Goal: Task Accomplishment & Management: Manage account settings

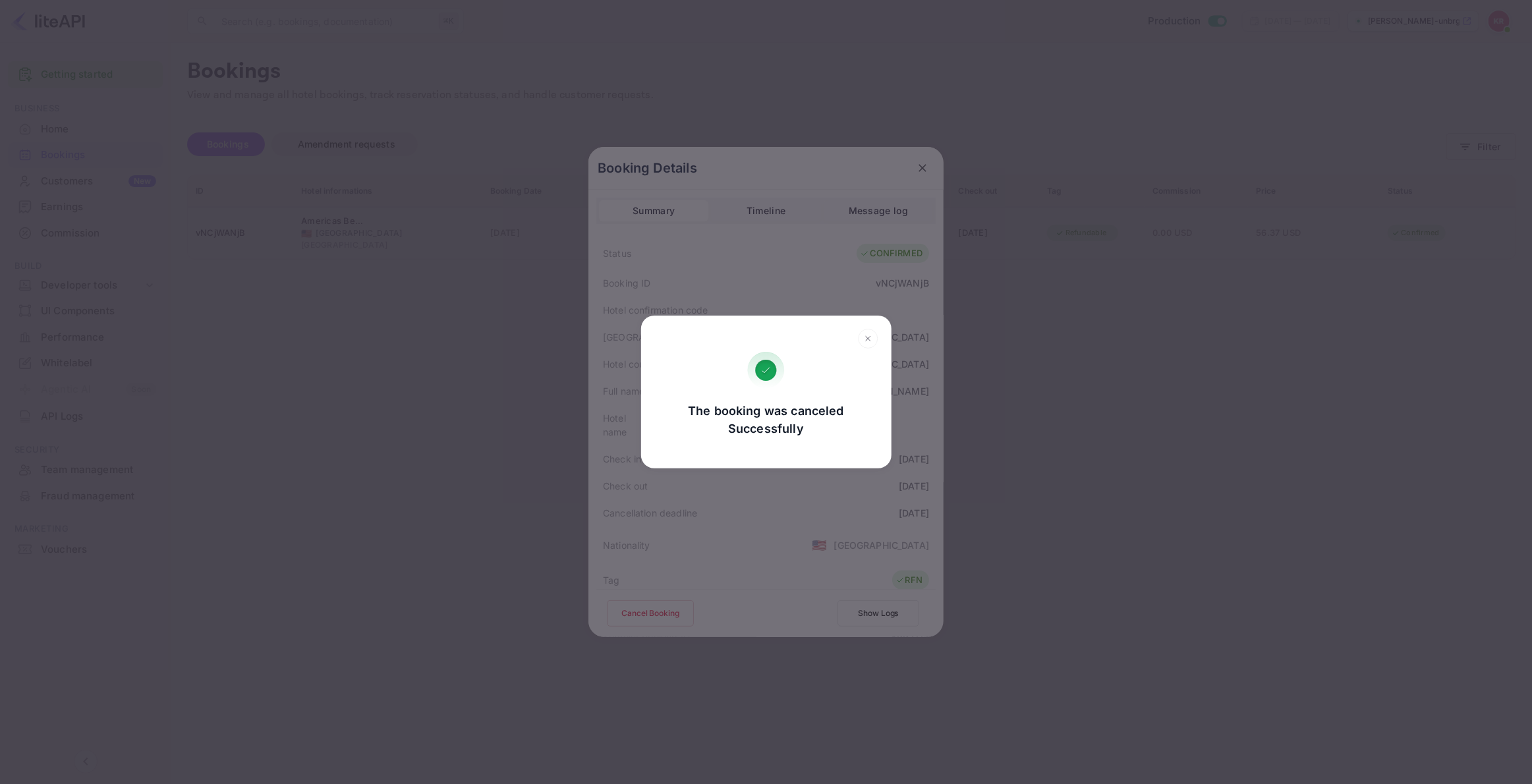
click at [492, 207] on div "The booking was canceled Successfully Go, back Yes, cancel" at bounding box center [766, 392] width 1532 height 784
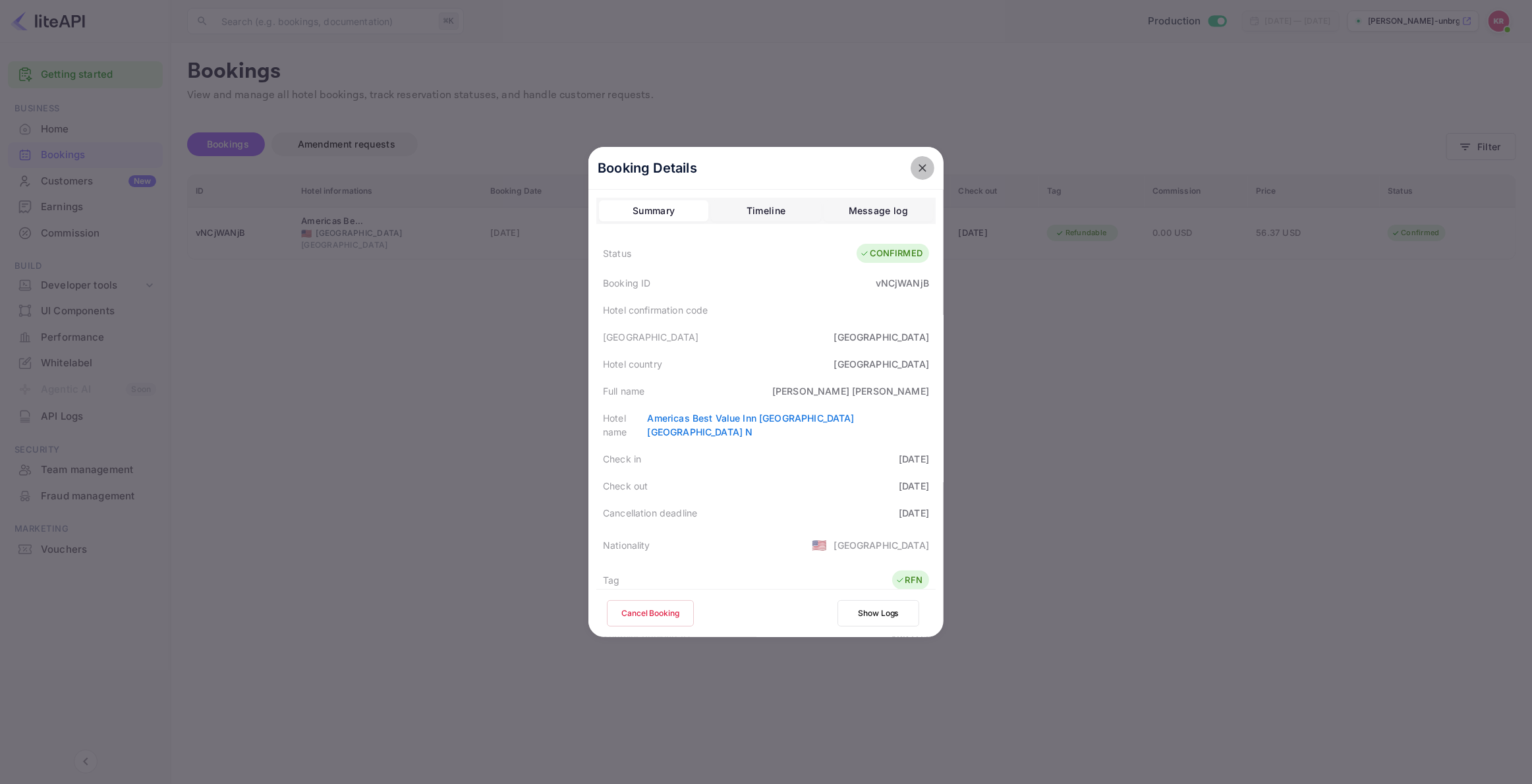
click at [918, 166] on icon "close" at bounding box center [922, 167] width 13 height 13
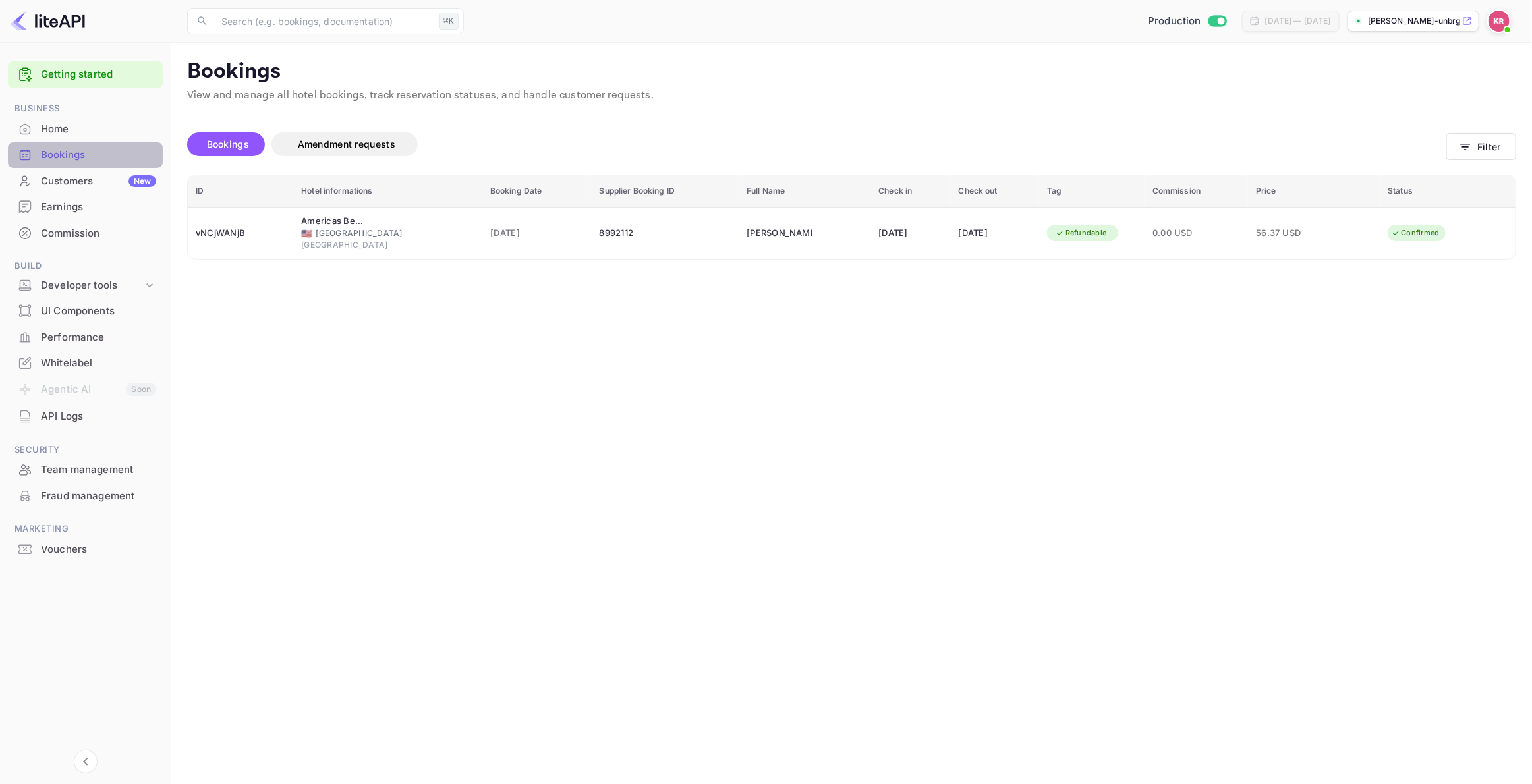
click at [74, 157] on div "Bookings" at bounding box center [98, 156] width 115 height 15
click at [1475, 146] on button "Filter" at bounding box center [1481, 146] width 70 height 27
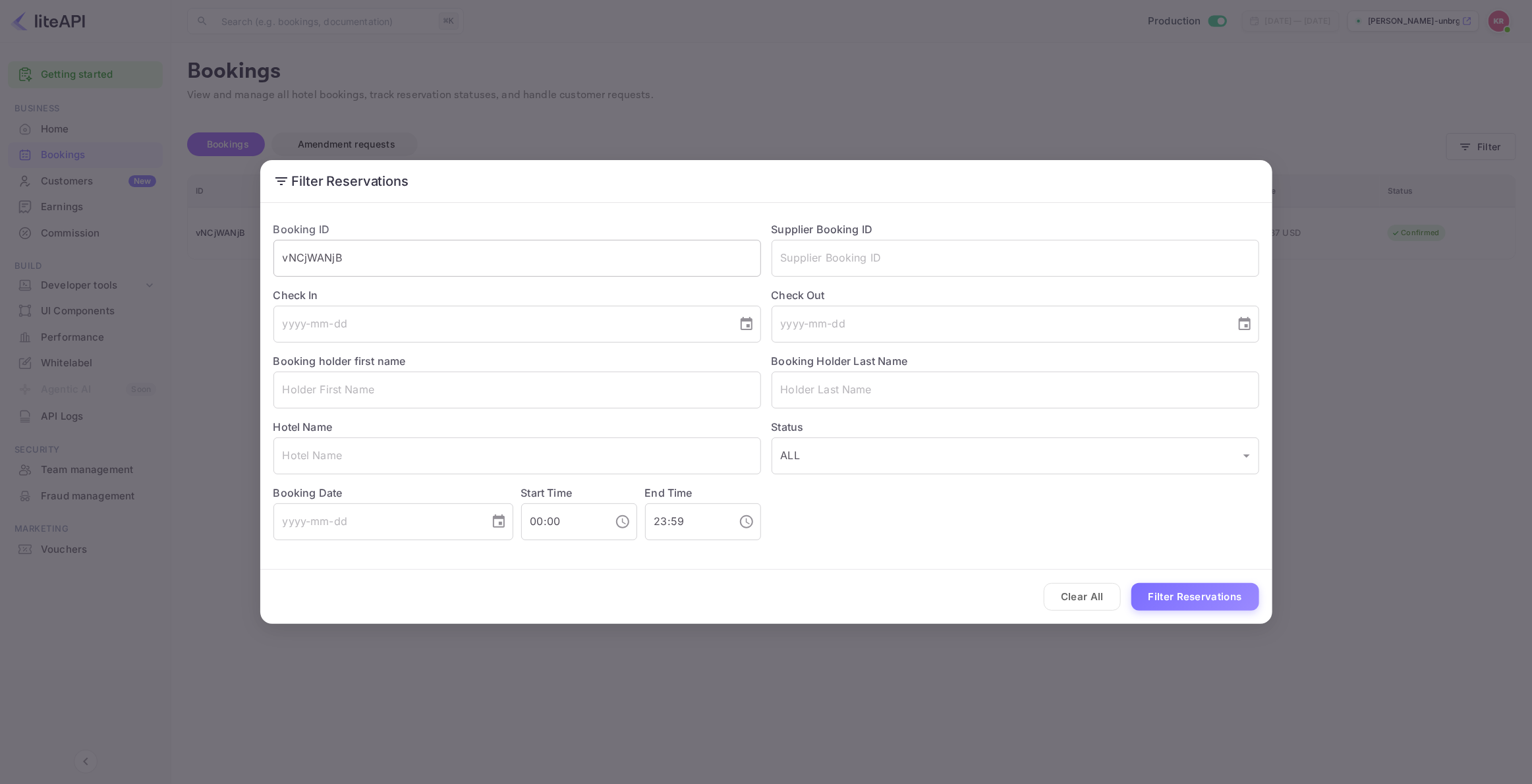
click at [357, 266] on input "vNCjWANjB" at bounding box center [517, 258] width 488 height 37
drag, startPoint x: 323, startPoint y: 256, endPoint x: 166, endPoint y: 258, distance: 157.0
click at [166, 258] on div "Filter Reservations Booking ID vNCjWANjB ​ Supplier Booking ID ​ Check In ​ Che…" at bounding box center [766, 392] width 1532 height 784
paste input "babbGLBqx"
drag, startPoint x: 285, startPoint y: 254, endPoint x: 293, endPoint y: 273, distance: 20.6
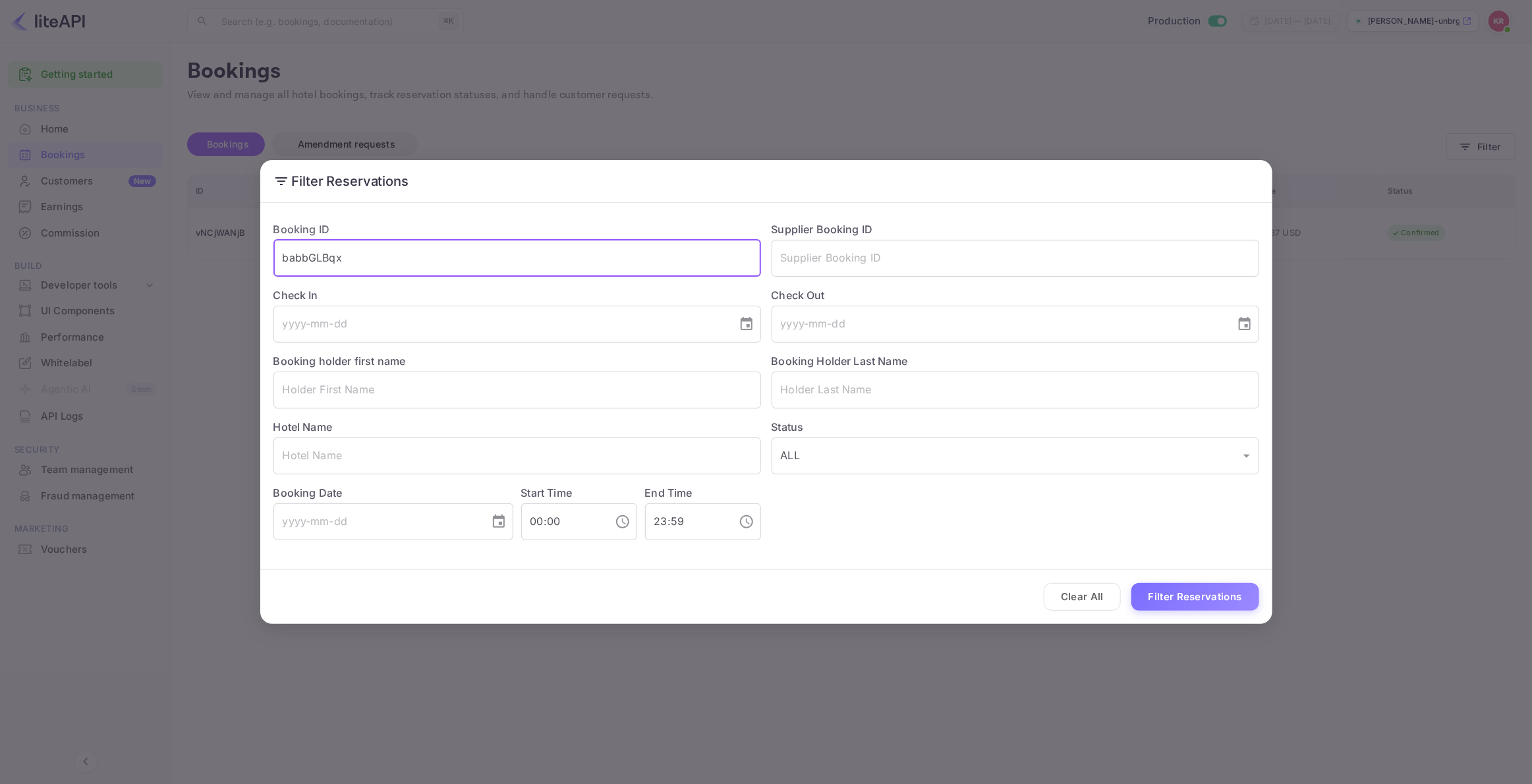
click at [285, 254] on input "babbGLBqx" at bounding box center [517, 258] width 488 height 37
type input "babbGLBqx"
click at [1186, 594] on button "Filter Reservations" at bounding box center [1194, 597] width 128 height 29
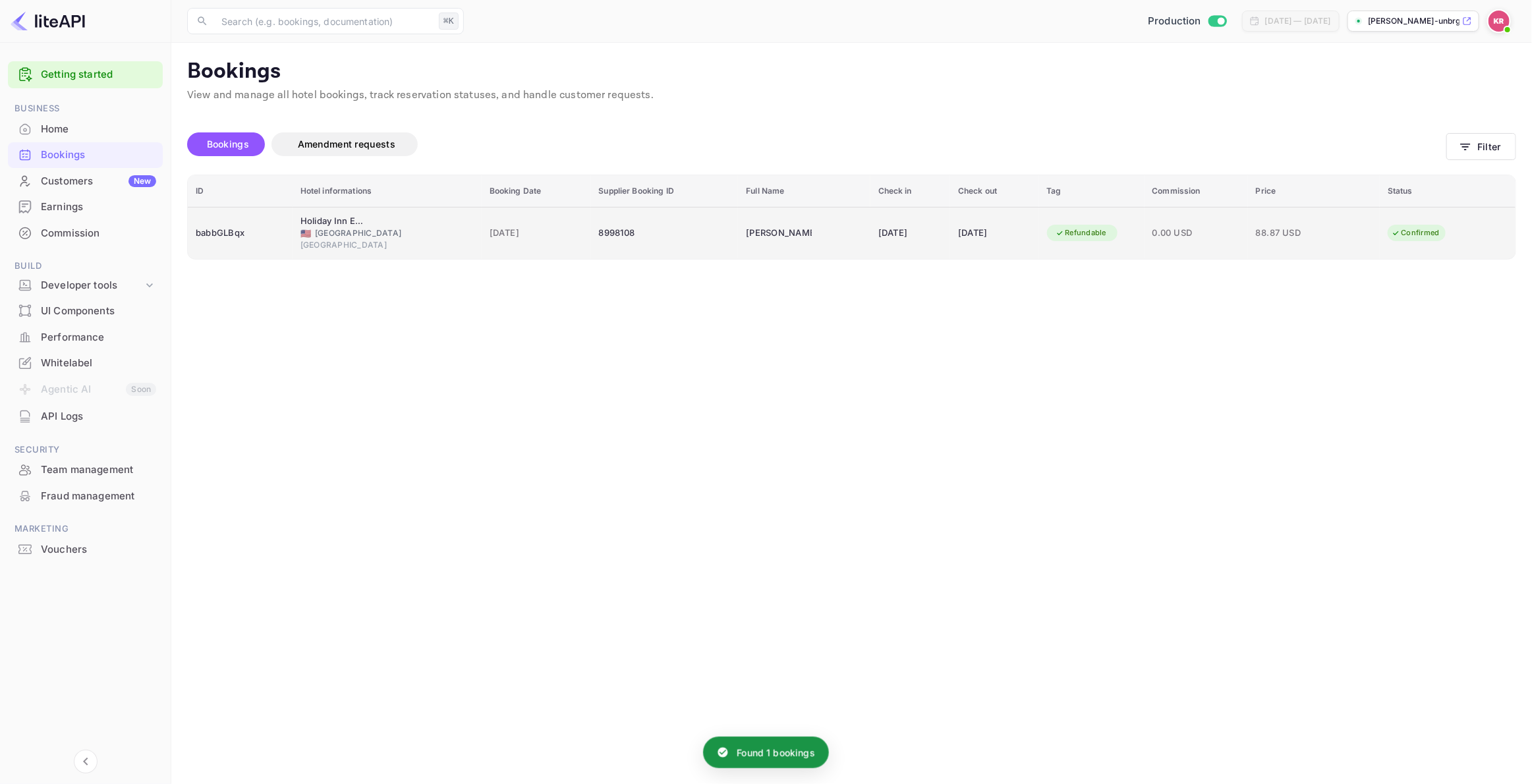
click at [314, 237] on div "🇺🇸 [GEOGRAPHIC_DATA]" at bounding box center [387, 233] width 173 height 12
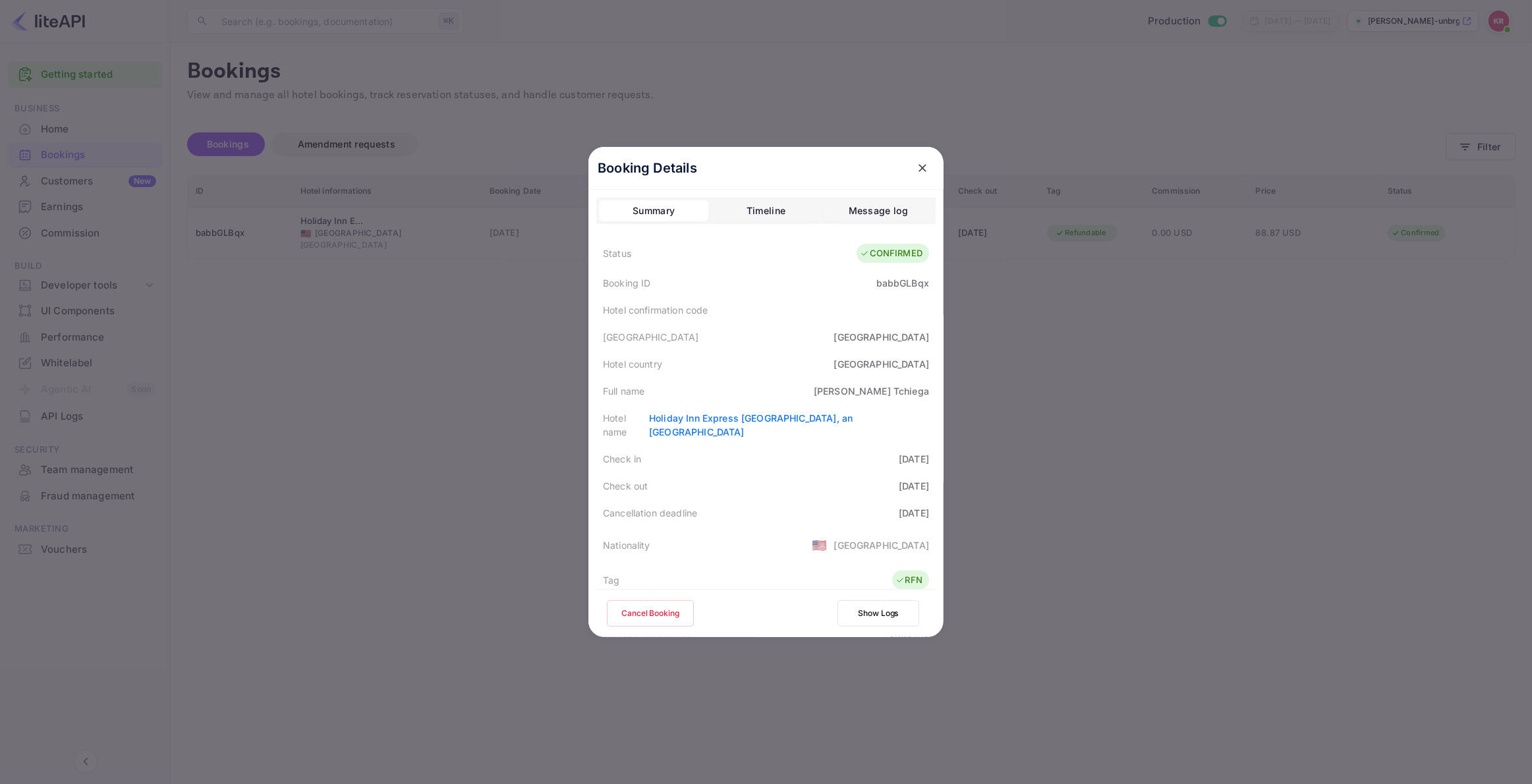
click at [648, 611] on button "Cancel Booking" at bounding box center [650, 613] width 87 height 26
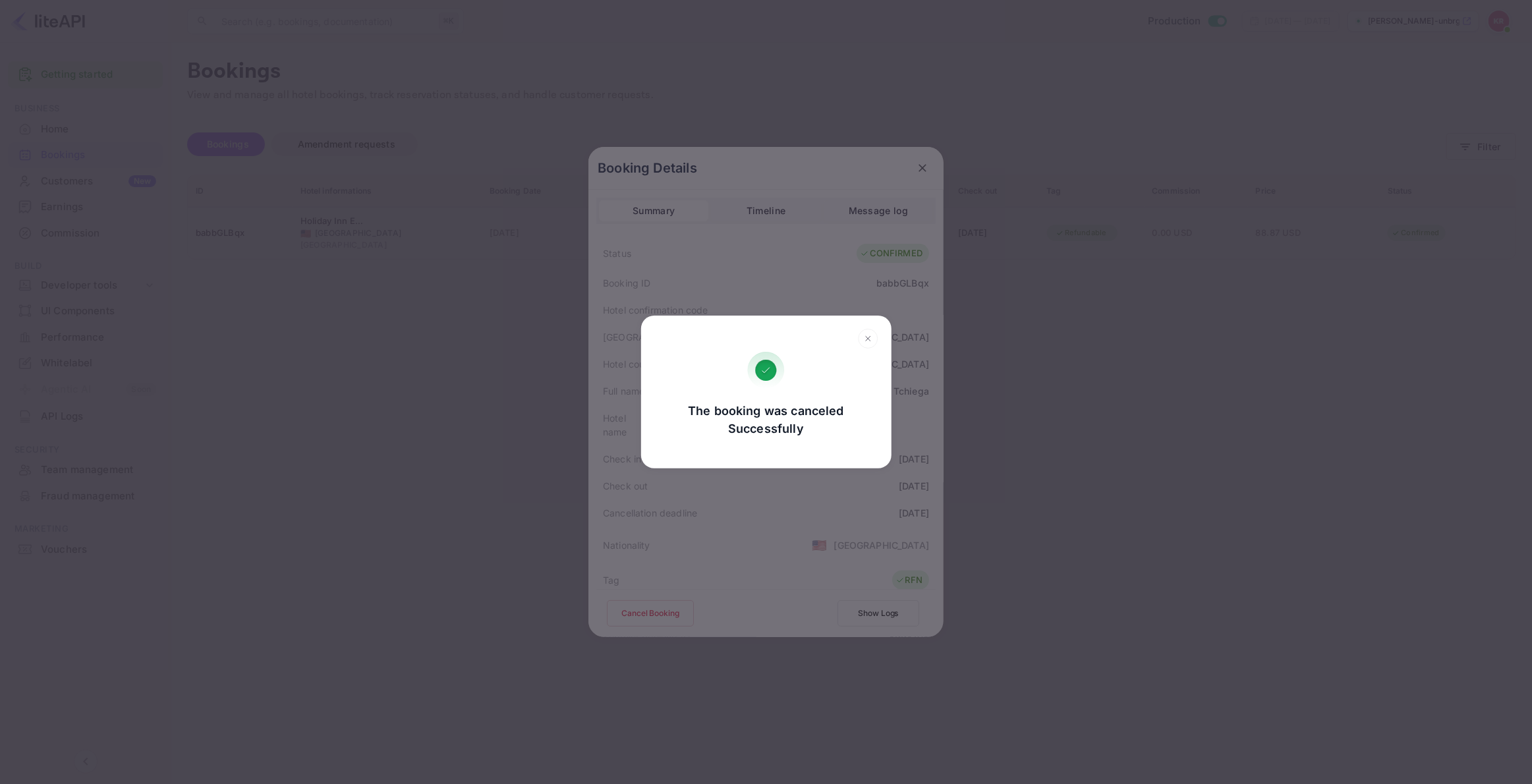
click at [546, 549] on div "The booking was canceled Successfully Go, back Yes, cancel" at bounding box center [766, 392] width 1532 height 784
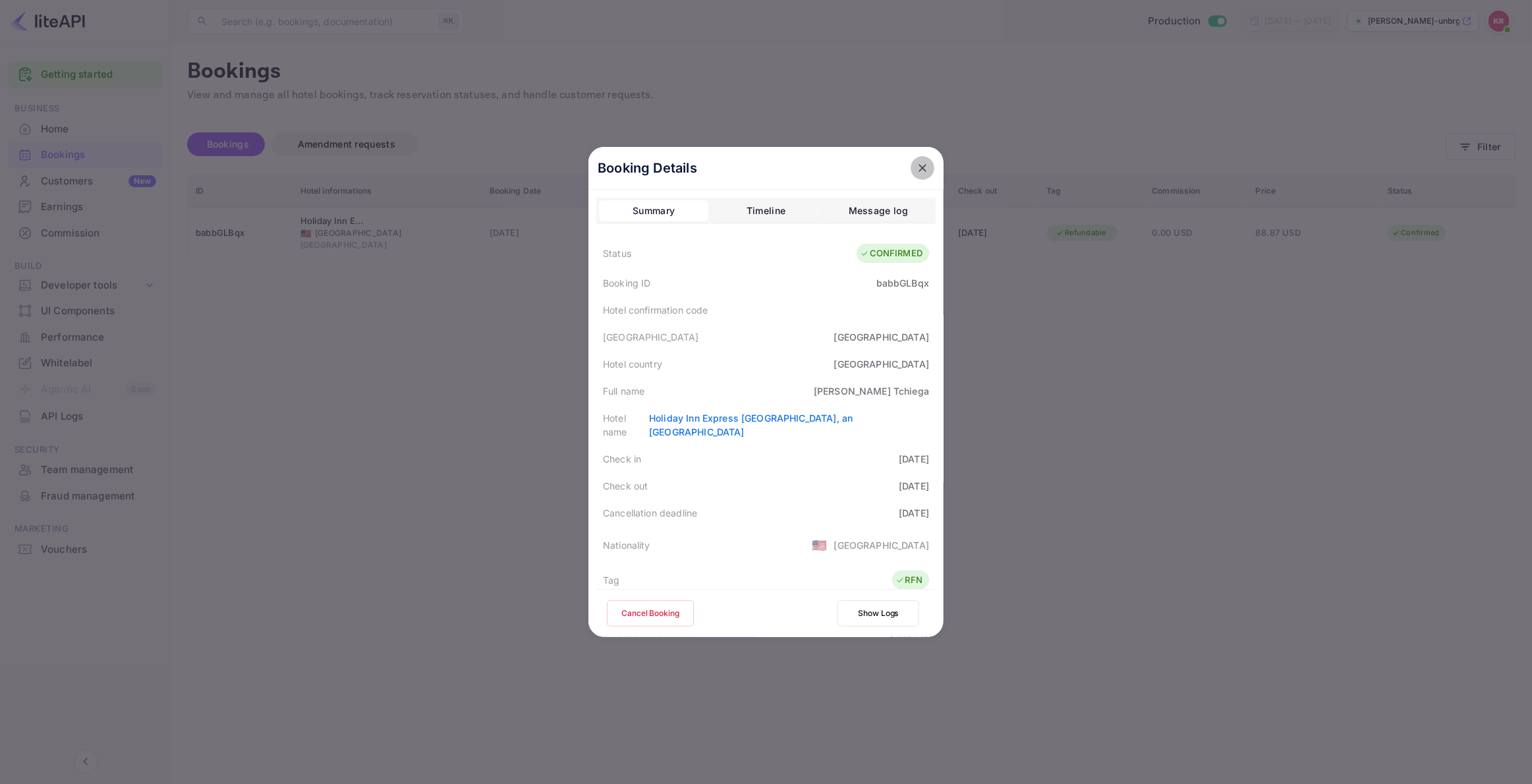
click at [924, 166] on icon "close" at bounding box center [922, 167] width 13 height 13
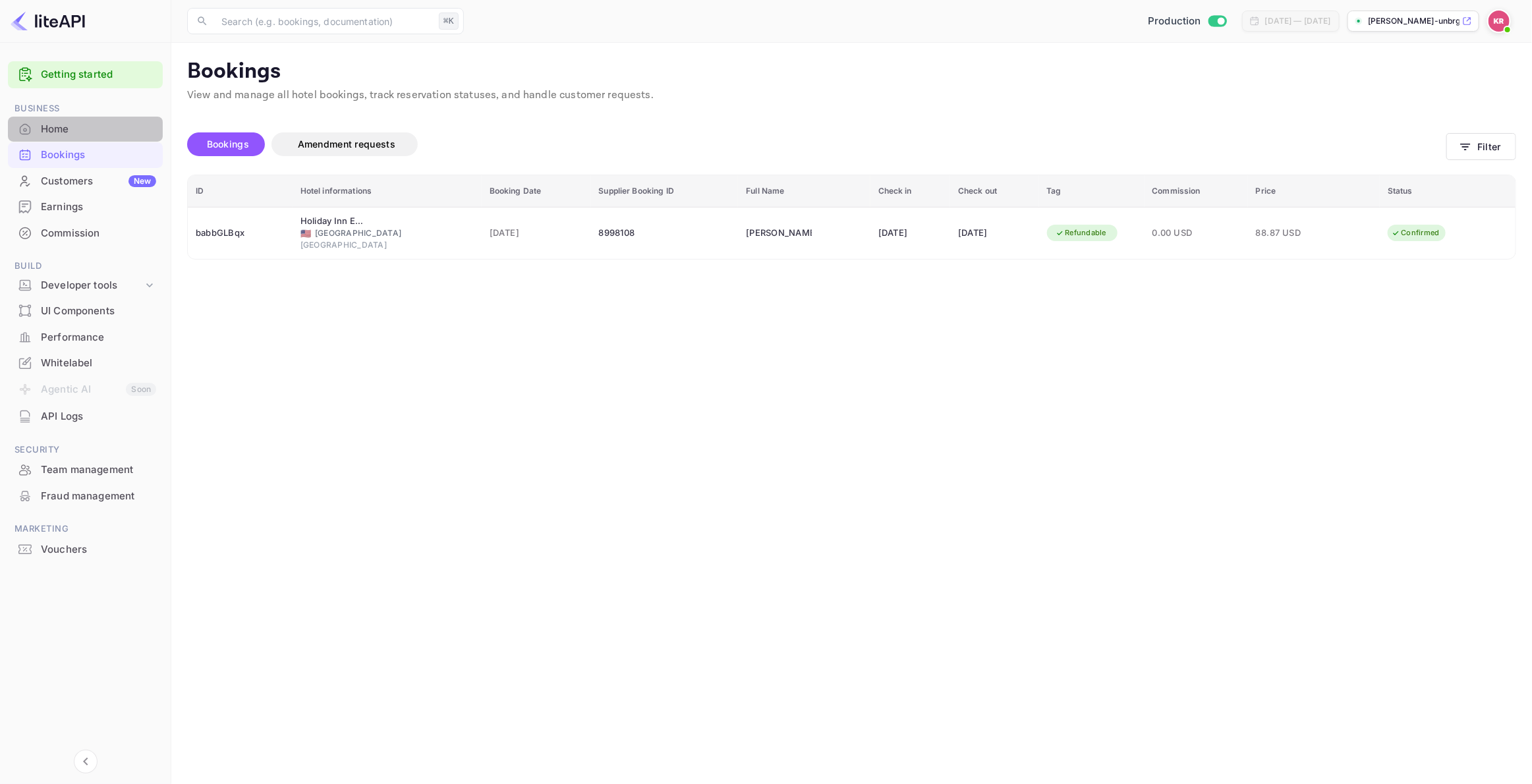
click at [58, 128] on div "Home" at bounding box center [98, 129] width 115 height 15
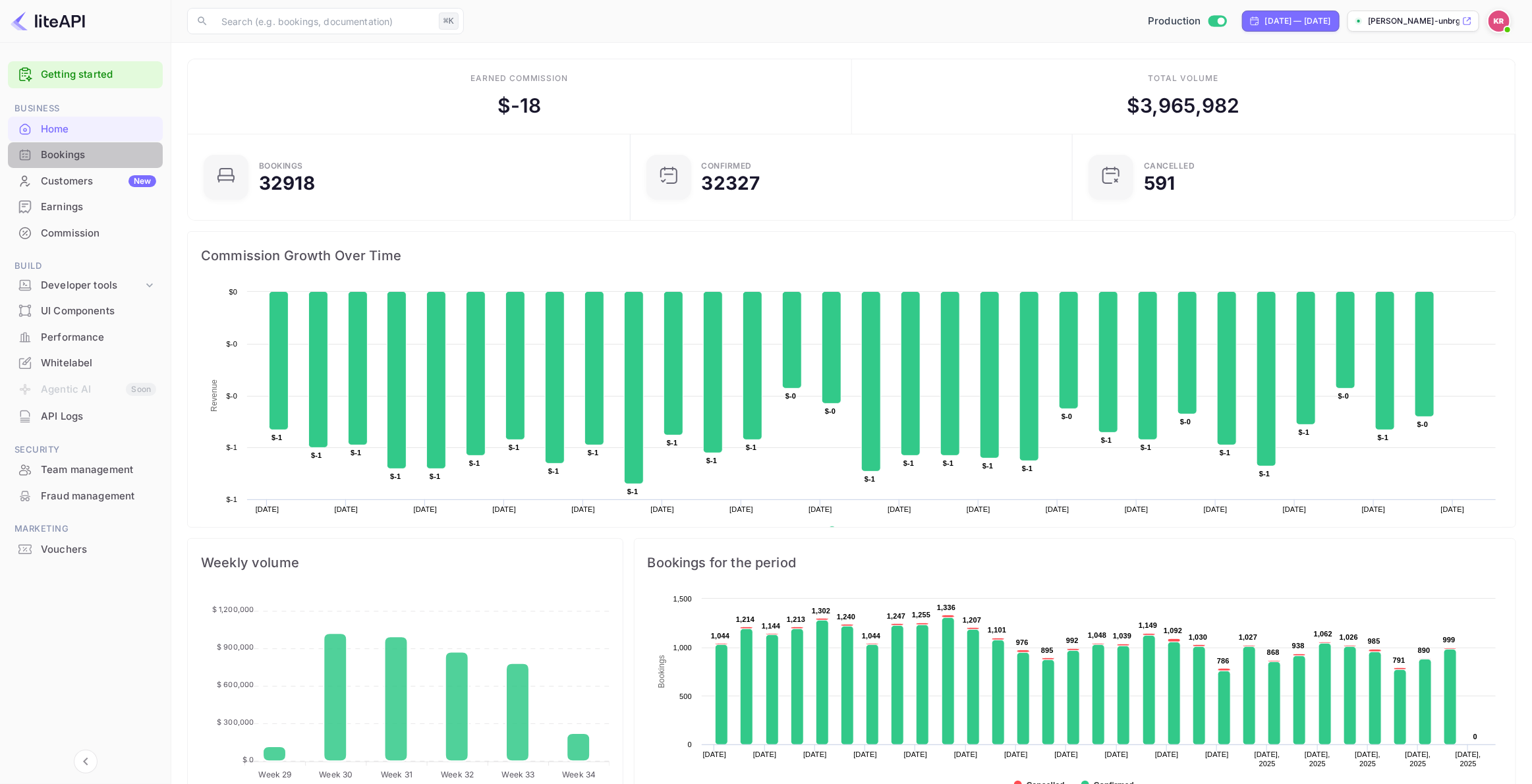
click at [55, 160] on div "Bookings" at bounding box center [98, 156] width 115 height 15
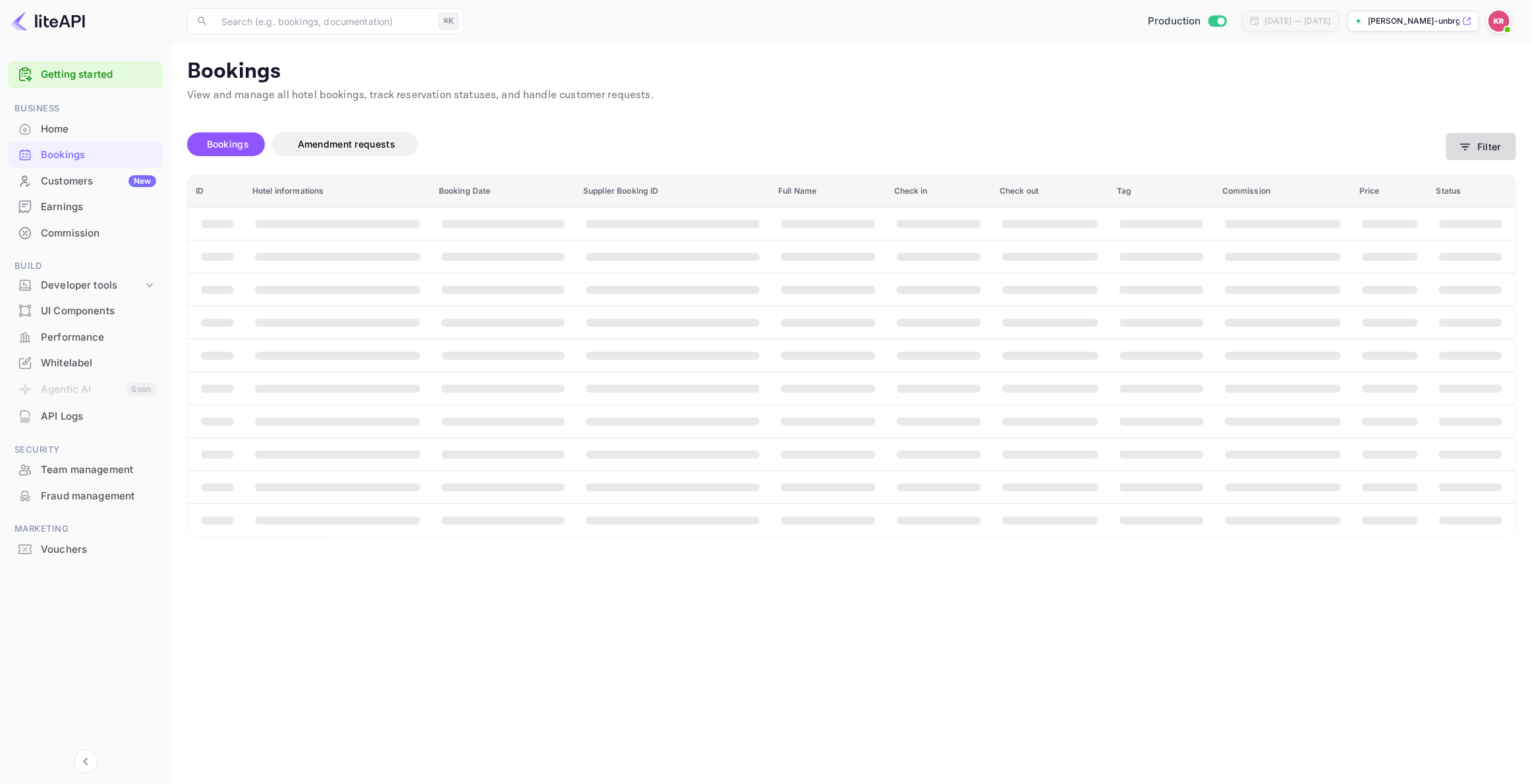
click at [1475, 149] on button "Filter" at bounding box center [1481, 146] width 70 height 27
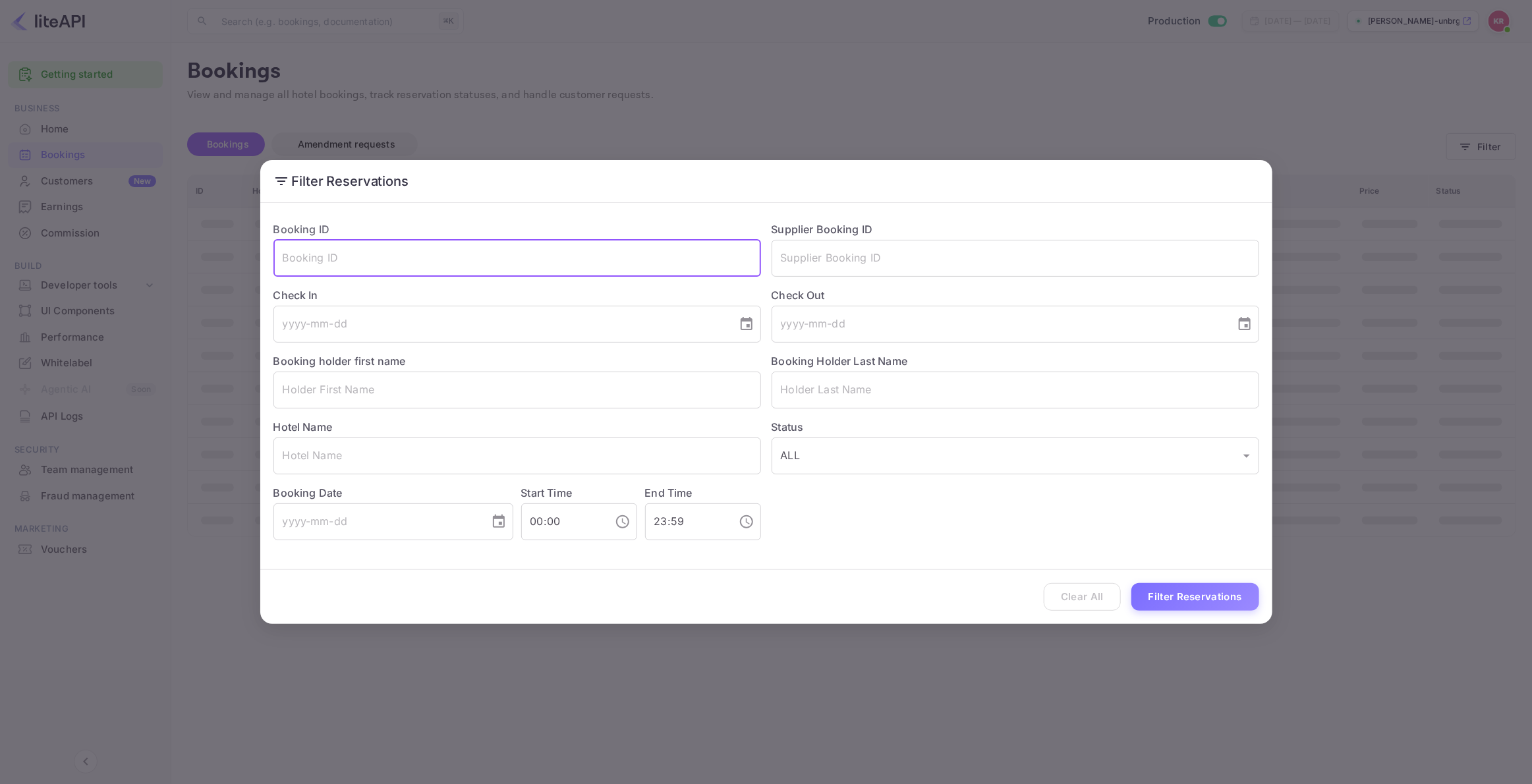
click at [325, 254] on input "text" at bounding box center [517, 258] width 488 height 37
paste input "babbGLBqx"
click at [1164, 594] on button "Filter Reservations" at bounding box center [1194, 597] width 128 height 29
click at [283, 260] on input "babbGLBqx" at bounding box center [517, 258] width 488 height 37
click at [285, 259] on input "babbGLBqx" at bounding box center [517, 258] width 488 height 37
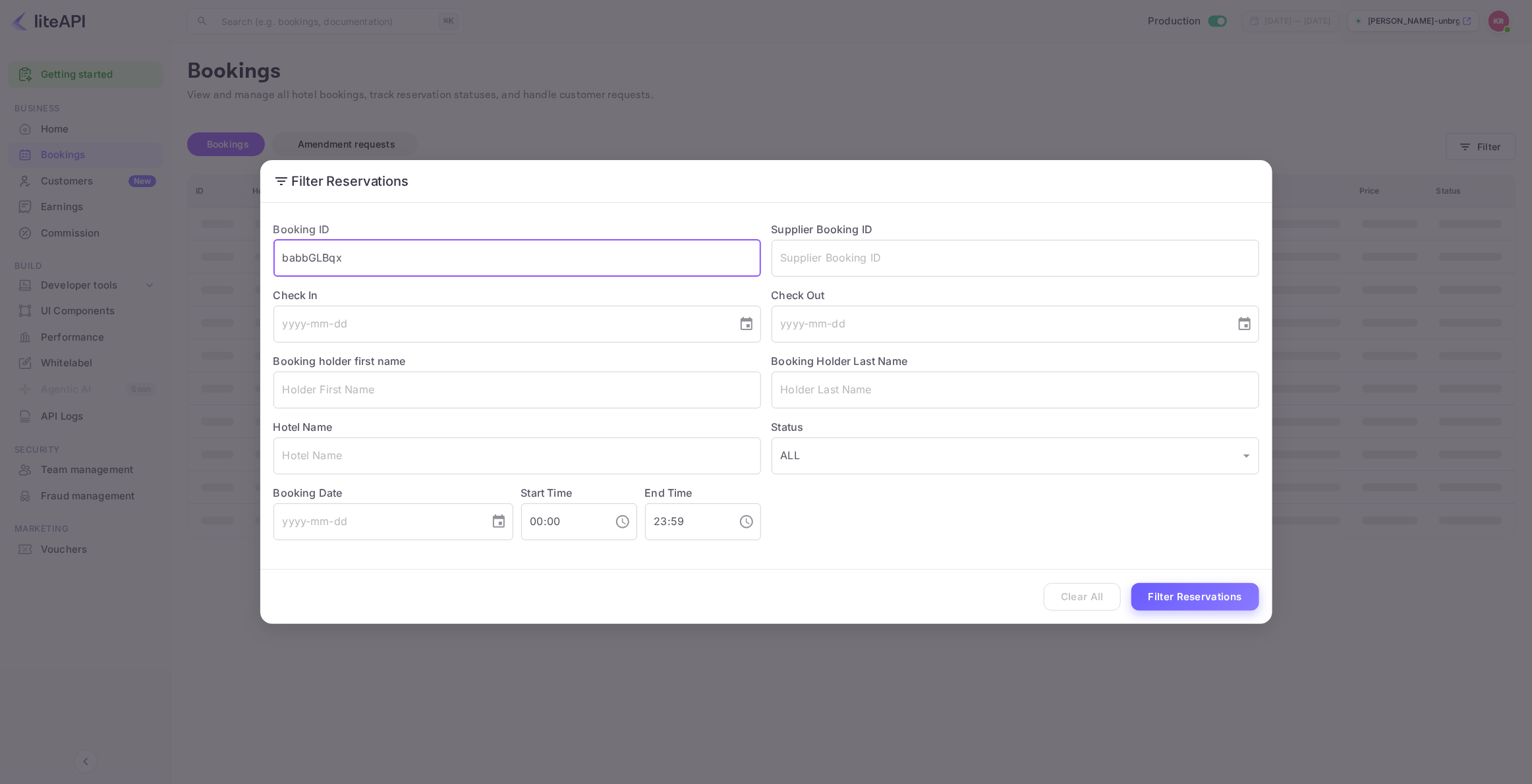
type input "babbGLBqx"
click at [1164, 597] on button "Filter Reservations" at bounding box center [1194, 597] width 128 height 29
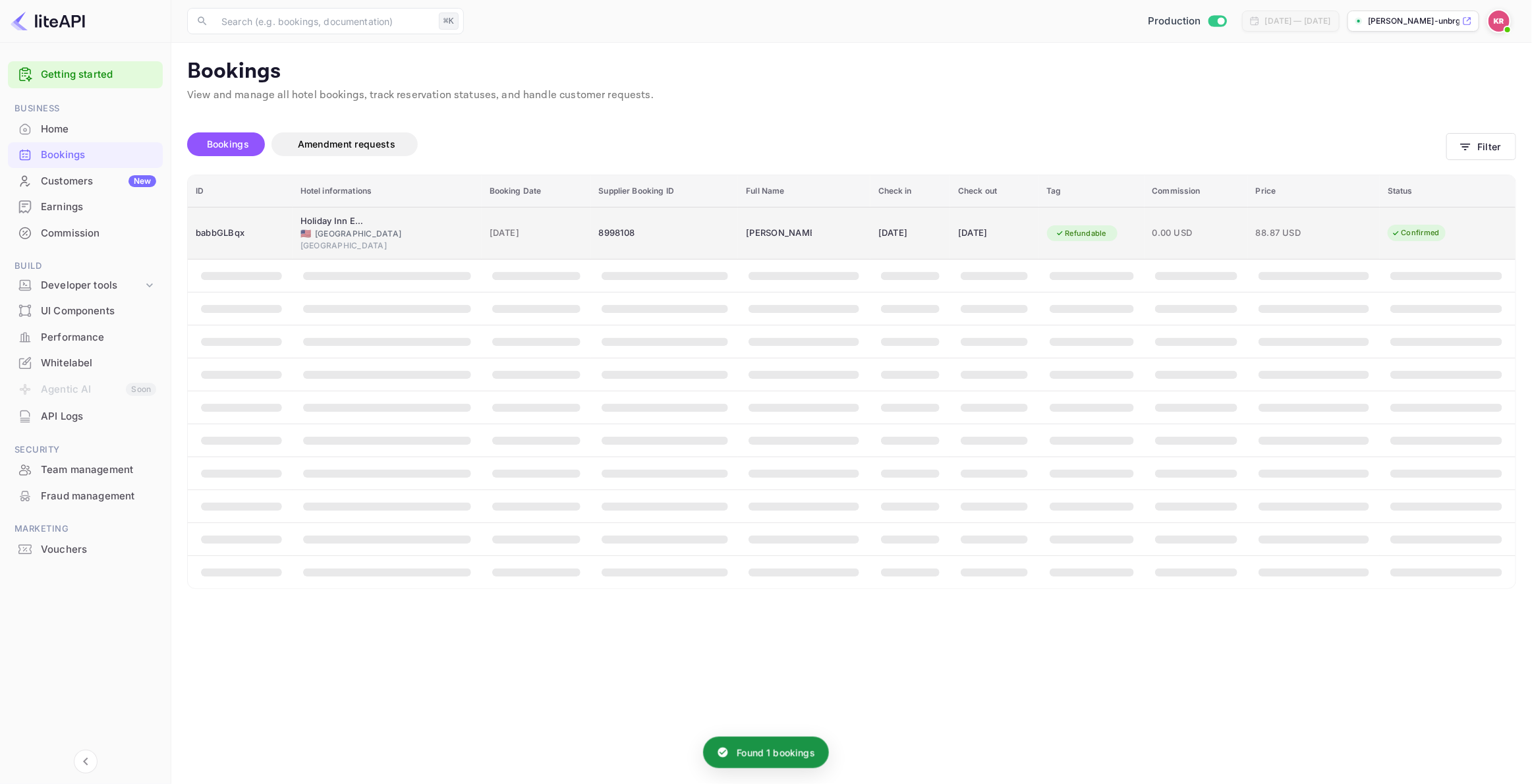
click at [378, 224] on div "Holiday Inn Express [GEOGRAPHIC_DATA], an [GEOGRAPHIC_DATA] 🇺🇸 [GEOGRAPHIC_DATA…" at bounding box center [387, 233] width 173 height 37
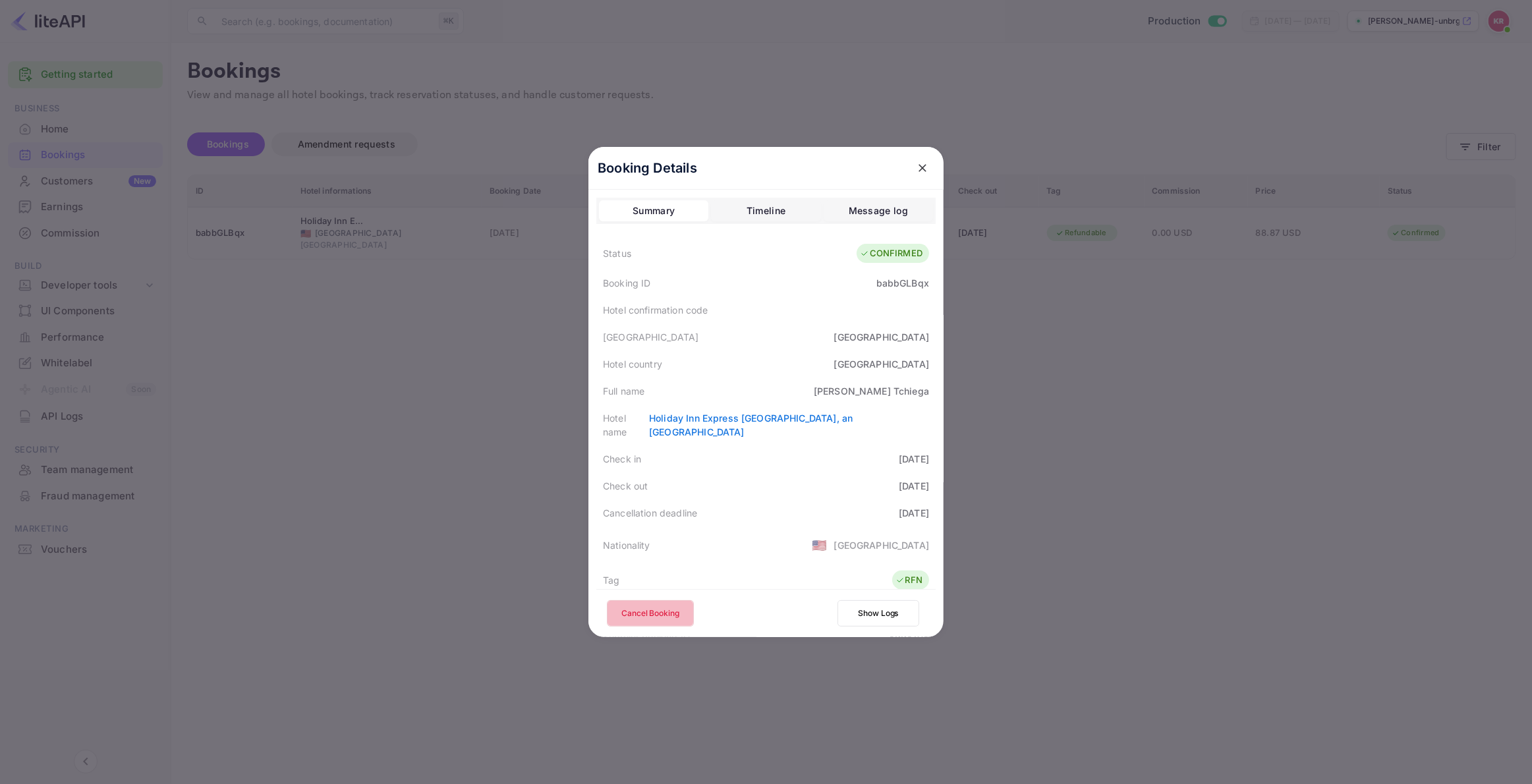
click at [664, 611] on button "Cancel Booking" at bounding box center [650, 613] width 87 height 26
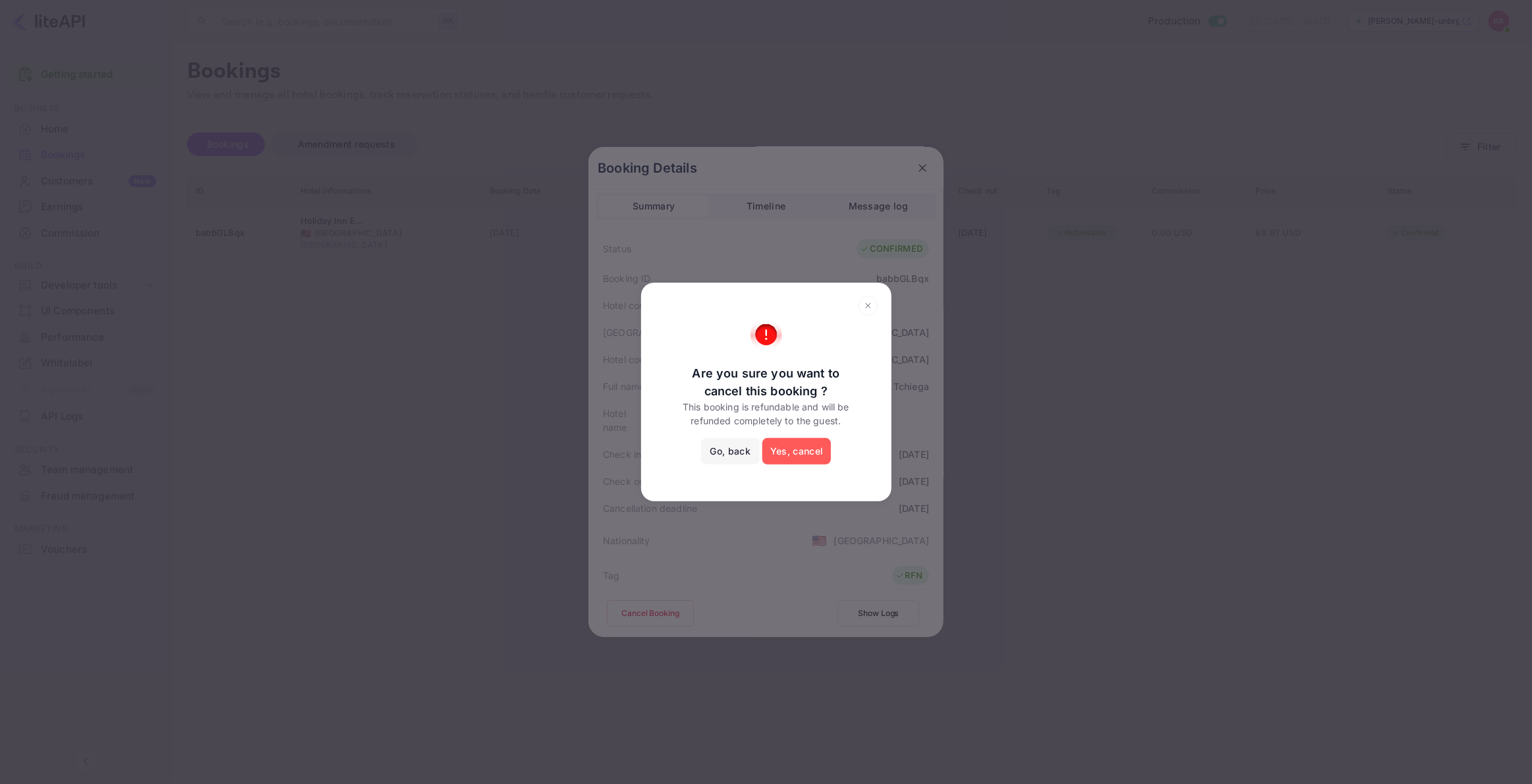
click at [806, 454] on button "Yes, cancel" at bounding box center [797, 451] width 69 height 26
